Goal: Find contact information: Find contact information

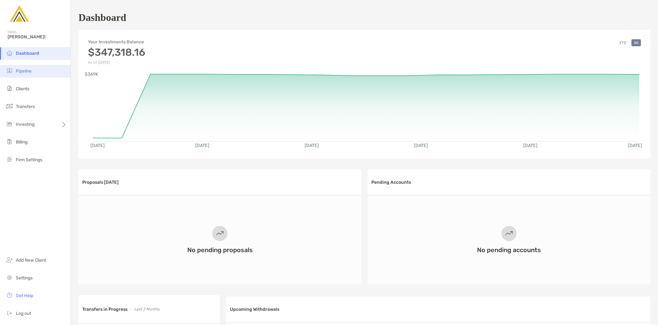
click at [29, 75] on li "Pipeline" at bounding box center [35, 71] width 71 height 13
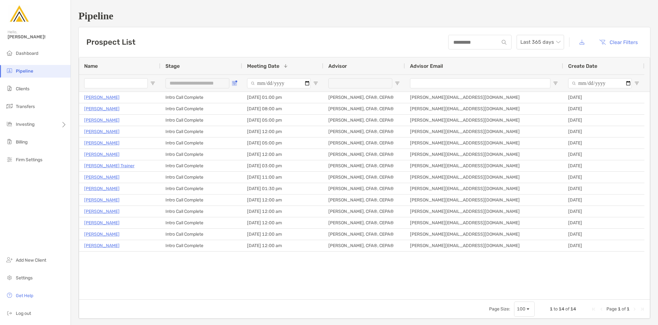
click at [236, 82] on button "Open Filter Menu" at bounding box center [234, 83] width 5 height 5
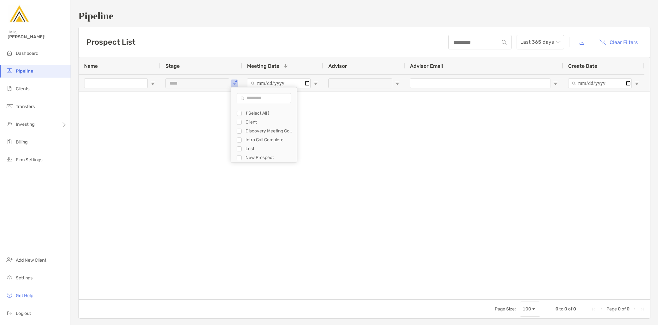
type input "**********"
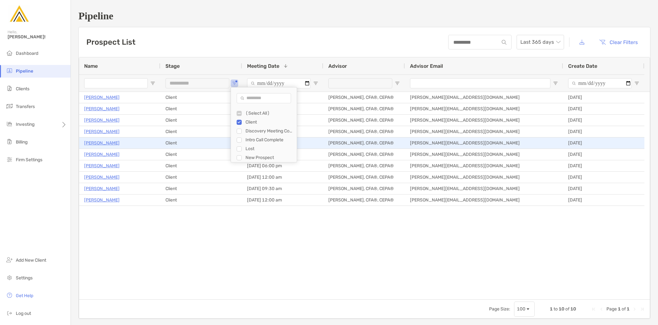
click at [99, 142] on p "[PERSON_NAME]" at bounding box center [101, 143] width 35 height 8
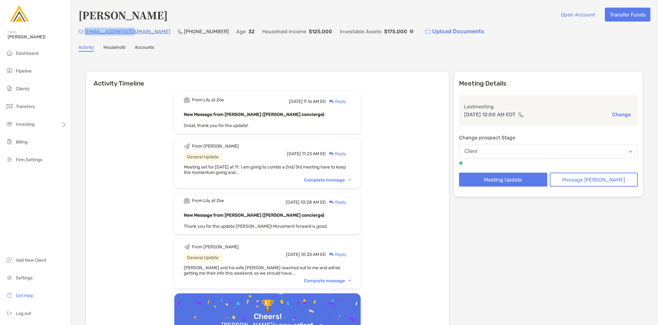
drag, startPoint x: 133, startPoint y: 33, endPoint x: 85, endPoint y: 33, distance: 48.4
click at [85, 33] on div "tjm.792@gmail.com (609) 703-4562 Age 32 Household Income $125,000 Investable As…" at bounding box center [365, 32] width 572 height 14
copy p "[EMAIL_ADDRESS][DOMAIN_NAME]"
drag, startPoint x: 183, startPoint y: 30, endPoint x: 143, endPoint y: 30, distance: 39.6
click at [143, 30] on div "tjm.792@gmail.com (609) 703-4562 Age 32 Household Income $125,000 Investable As…" at bounding box center [365, 32] width 572 height 14
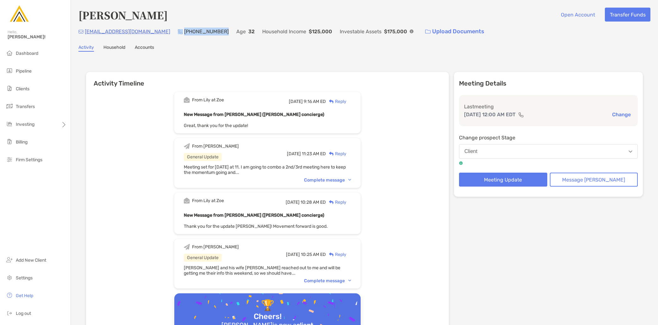
copy div "[PHONE_NUMBER]"
